Goal: Answer question/provide support: Share knowledge or assist other users

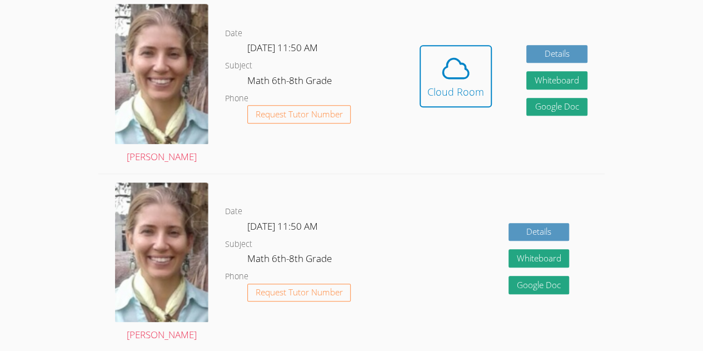
scroll to position [327, 0]
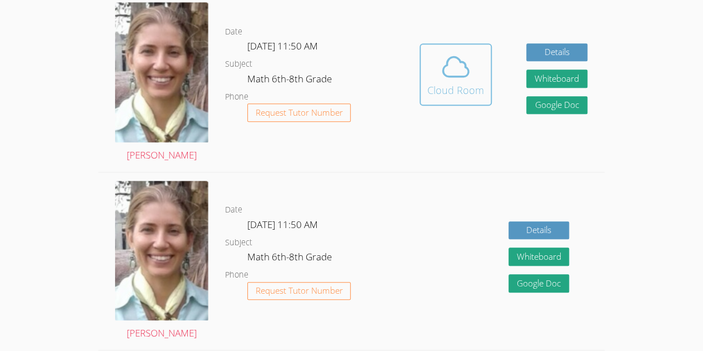
click at [472, 95] on div "Cloud Room" at bounding box center [455, 90] width 57 height 16
click at [457, 63] on icon at bounding box center [455, 66] width 31 height 31
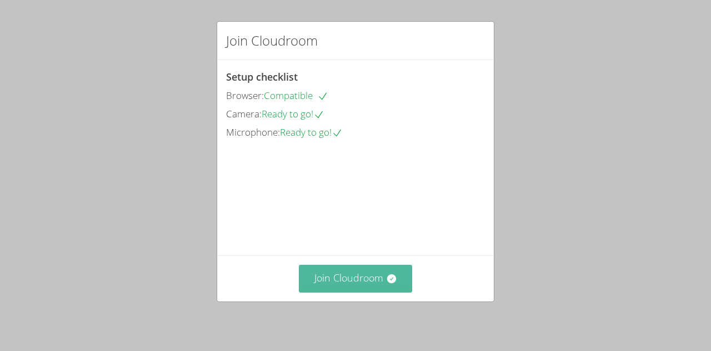
click at [387, 280] on icon at bounding box center [391, 278] width 9 height 9
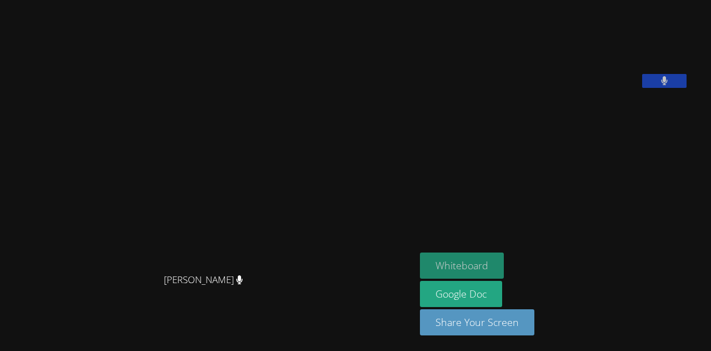
click at [459, 270] on button "Whiteboard" at bounding box center [462, 265] width 84 height 26
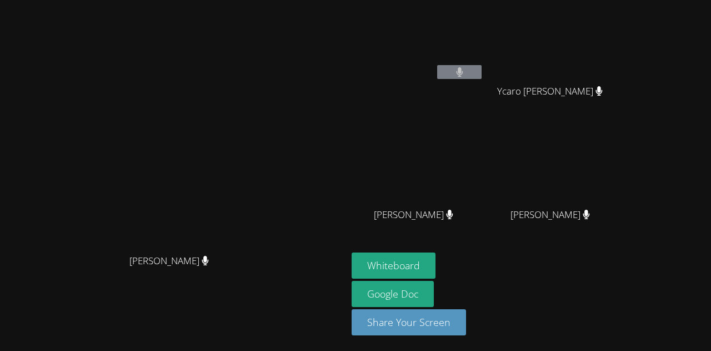
click at [482, 66] on button at bounding box center [459, 72] width 44 height 14
click at [482, 73] on button at bounding box center [459, 72] width 44 height 14
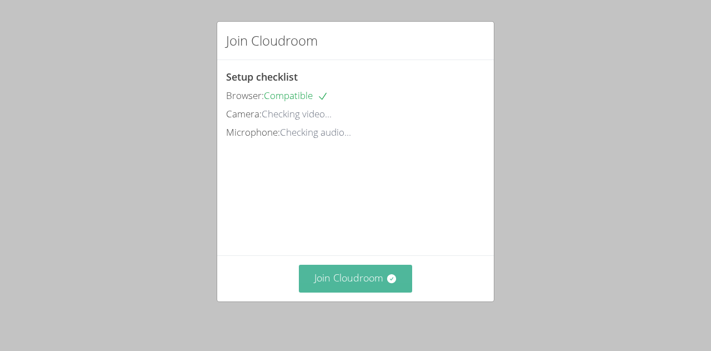
click at [386, 281] on icon at bounding box center [391, 278] width 11 height 11
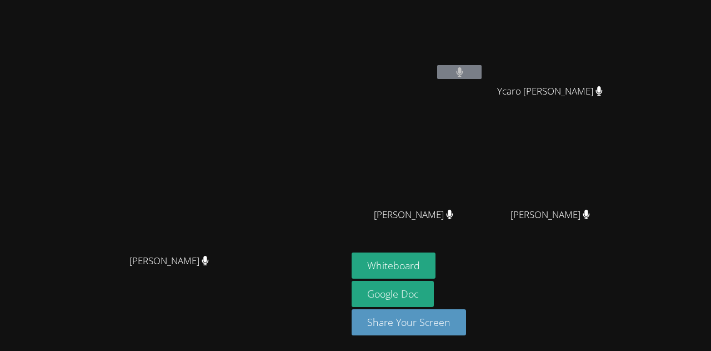
click at [482, 67] on button at bounding box center [459, 72] width 44 height 14
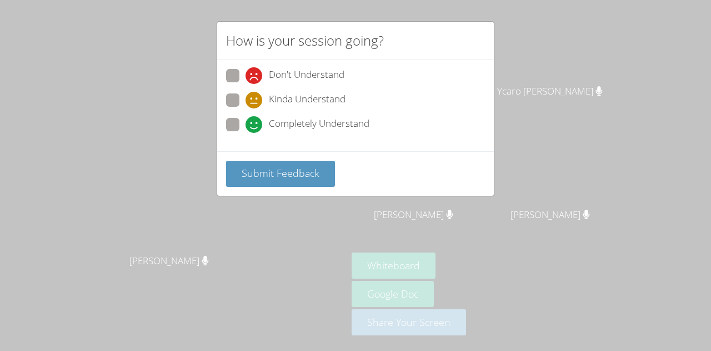
click at [246, 133] on span at bounding box center [246, 133] width 0 height 0
click at [246, 127] on input "Completely Understand" at bounding box center [250, 122] width 9 height 9
radio input "true"
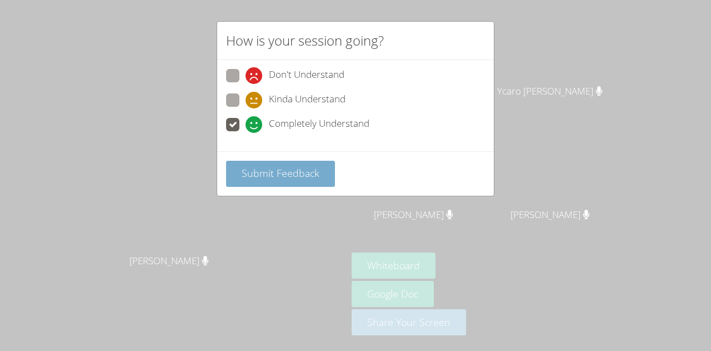
click at [271, 181] on button "Submit Feedback" at bounding box center [280, 174] width 109 height 26
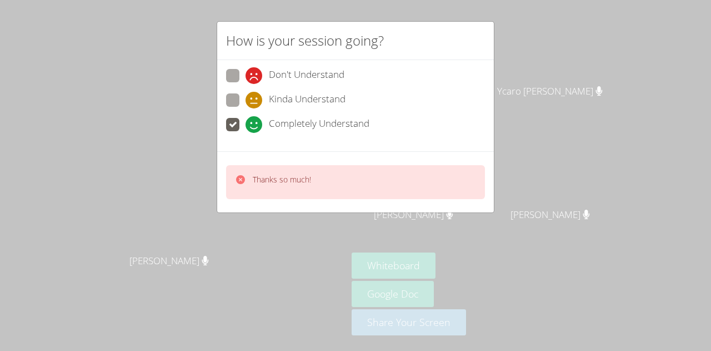
click at [237, 183] on icon at bounding box center [240, 179] width 11 height 11
click at [249, 183] on div "Thanks so much!" at bounding box center [273, 182] width 76 height 16
click at [290, 183] on div "Thanks so much!" at bounding box center [282, 182] width 58 height 16
click at [227, 183] on div "Thanks so much!" at bounding box center [355, 182] width 259 height 34
click at [245, 178] on video at bounding box center [174, 153] width 167 height 191
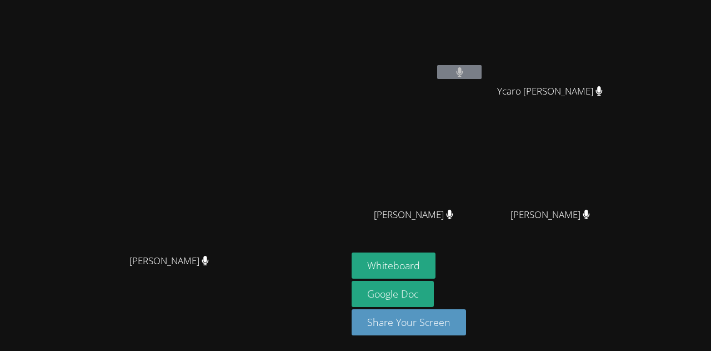
click at [621, 225] on div "[PERSON_NAME]" at bounding box center [555, 224] width 132 height 44
